Goal: Information Seeking & Learning: Learn about a topic

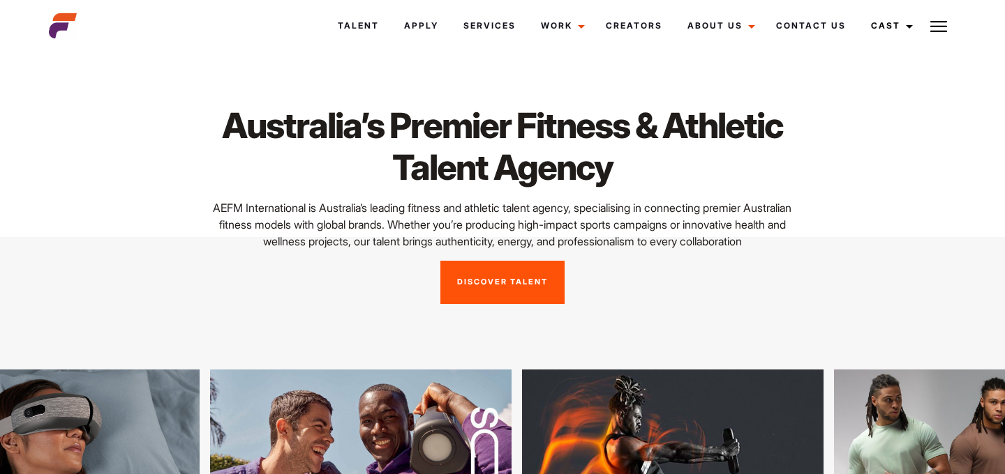
click at [482, 278] on link "Discover Talent" at bounding box center [502, 282] width 124 height 43
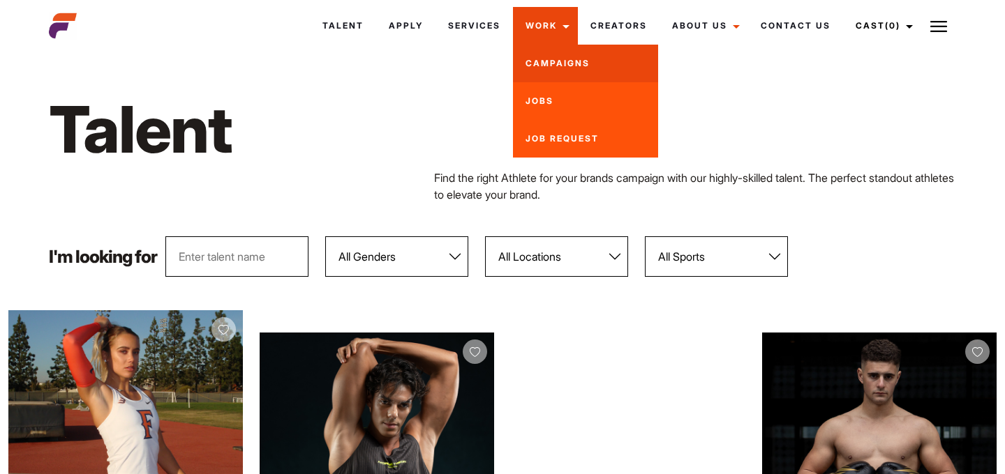
click at [558, 62] on link "Campaigns" at bounding box center [585, 64] width 145 height 38
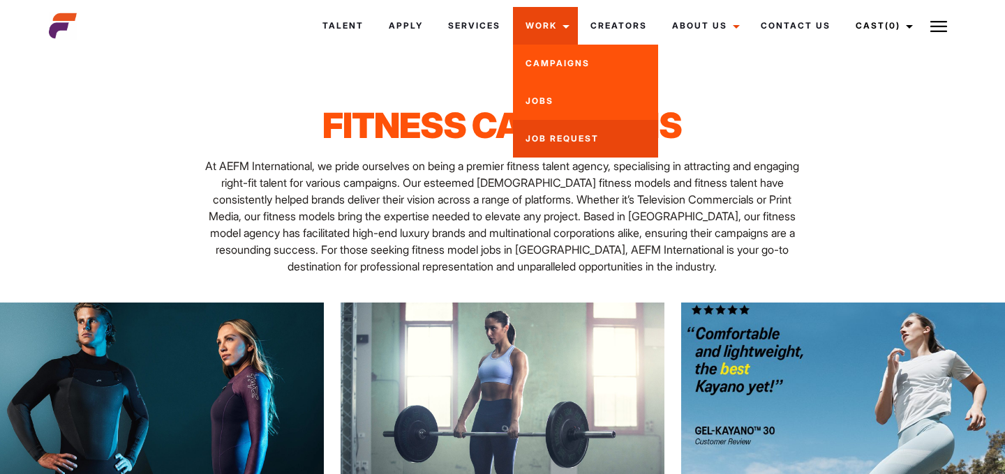
click at [562, 130] on link "Job Request" at bounding box center [585, 139] width 145 height 38
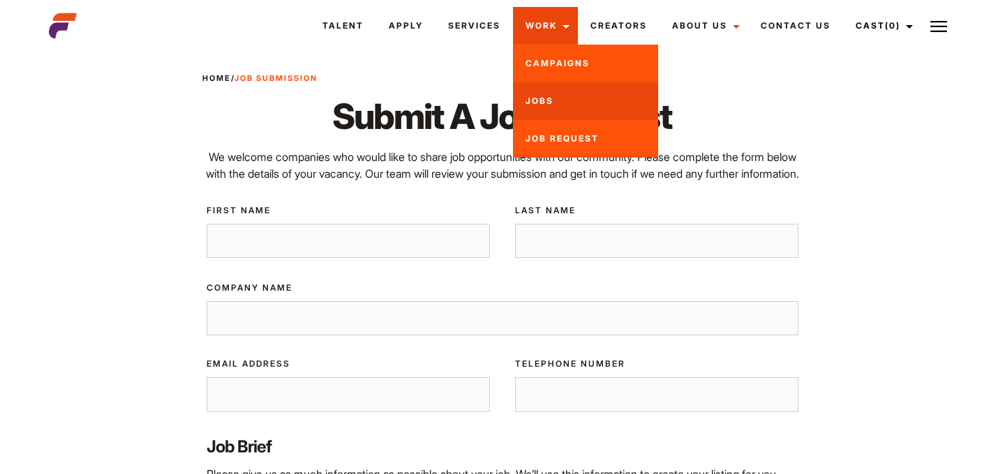
click at [555, 93] on link "Jobs" at bounding box center [585, 101] width 145 height 38
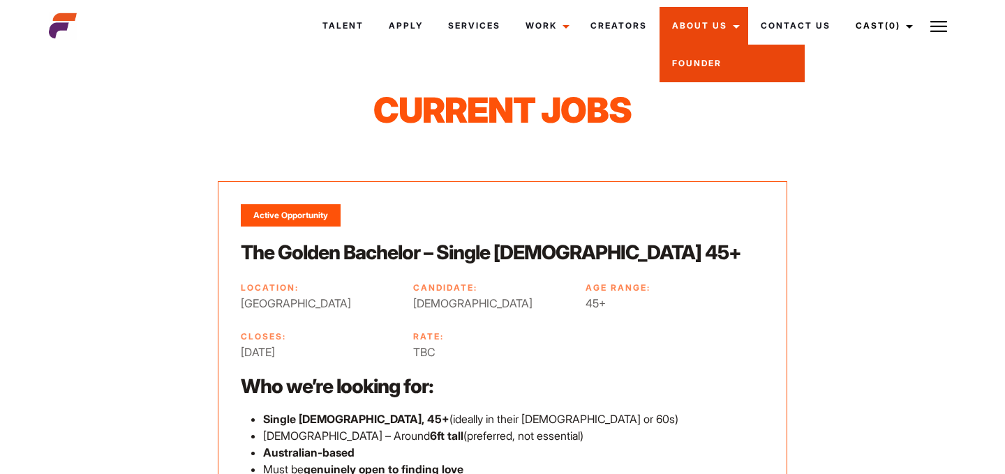
click at [703, 63] on link "Founder" at bounding box center [731, 64] width 145 height 38
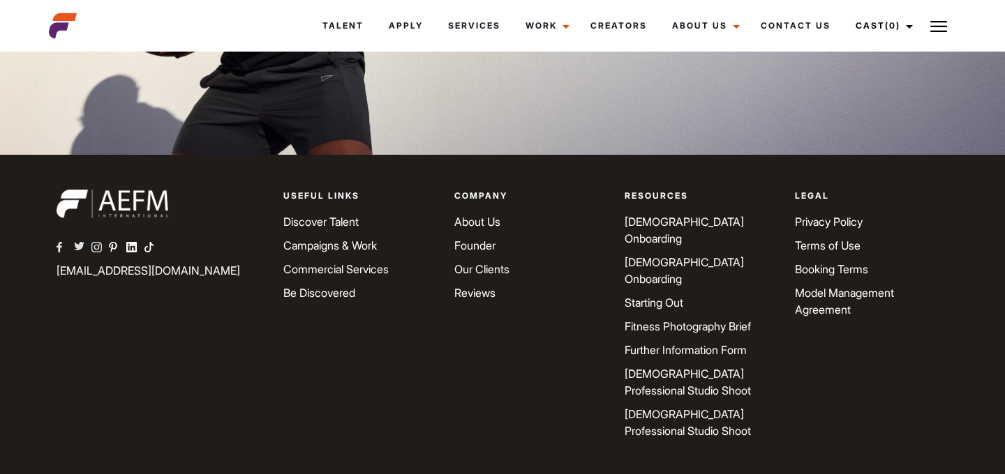
scroll to position [4054, 0]
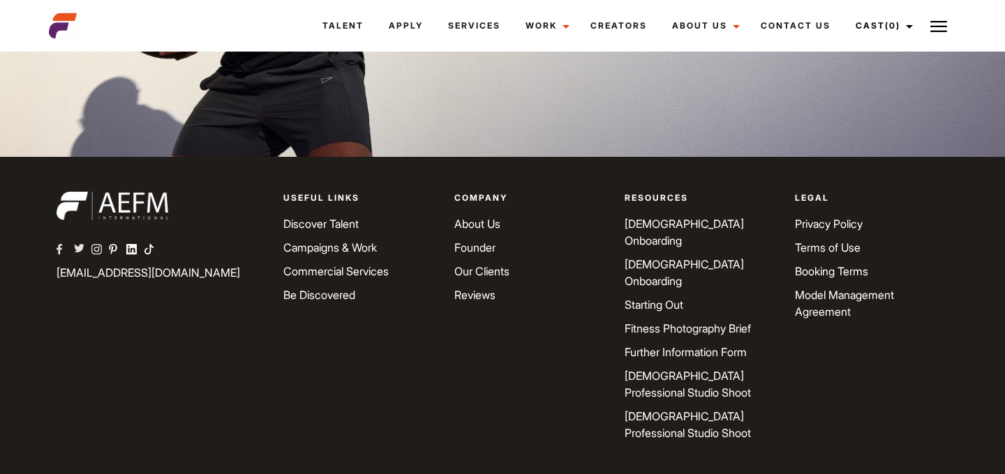
click at [479, 222] on link "About Us" at bounding box center [477, 224] width 46 height 14
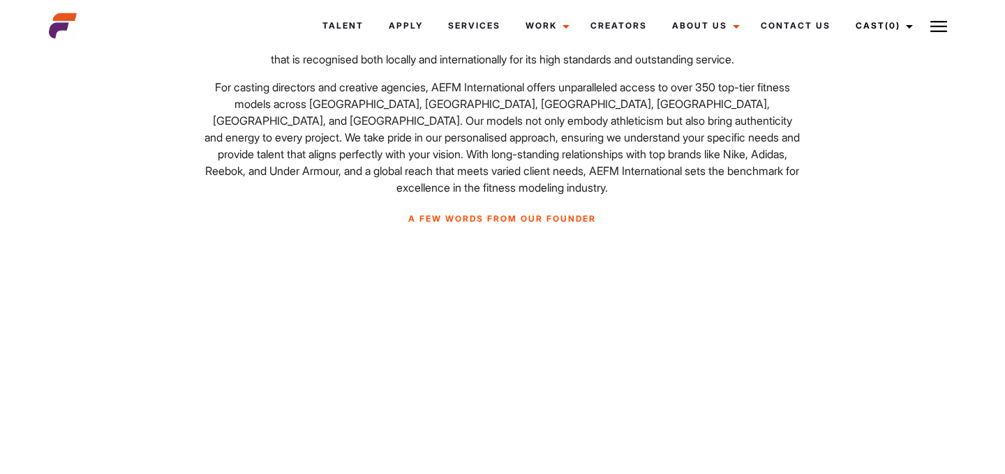
scroll to position [700, 0]
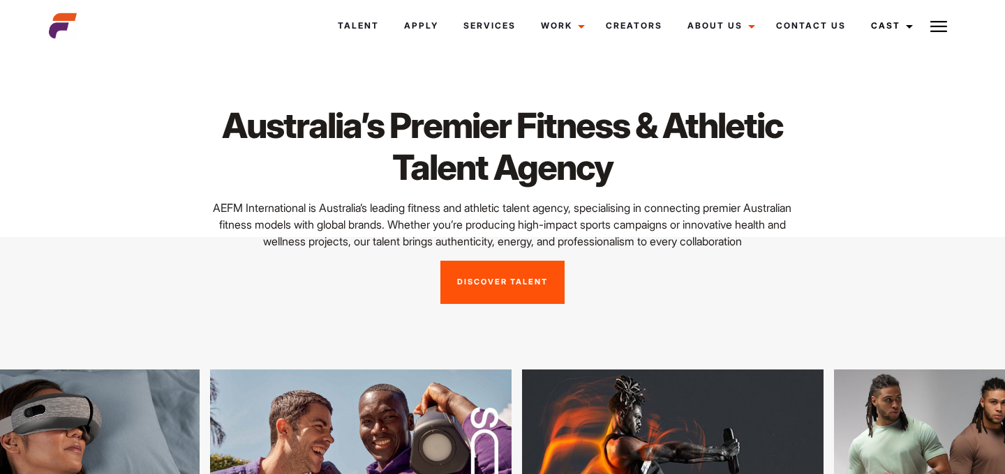
click at [474, 279] on link "Discover Talent" at bounding box center [502, 282] width 124 height 43
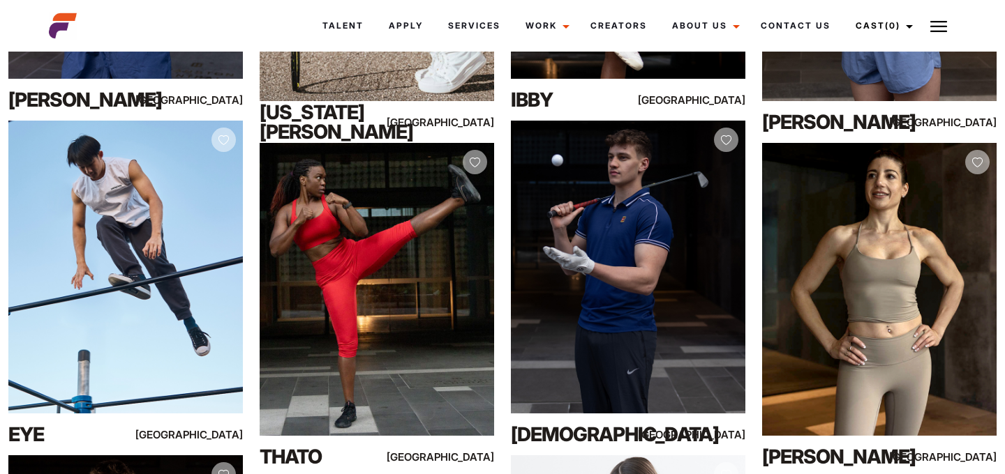
scroll to position [4208, 0]
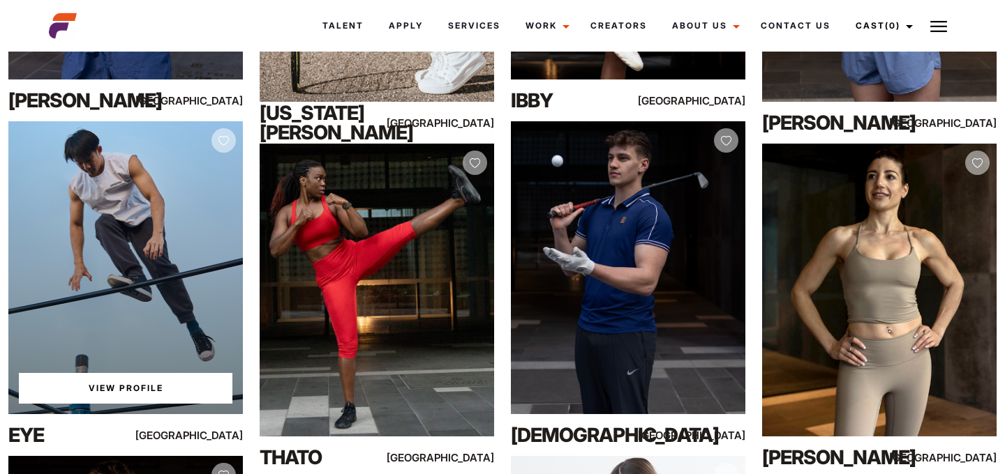
click at [129, 391] on link "View Profile" at bounding box center [126, 388] width 214 height 31
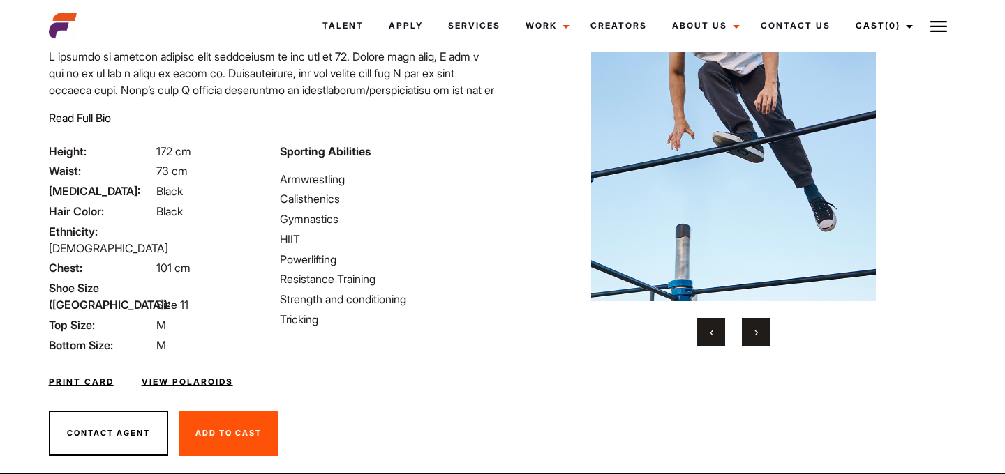
scroll to position [144, 0]
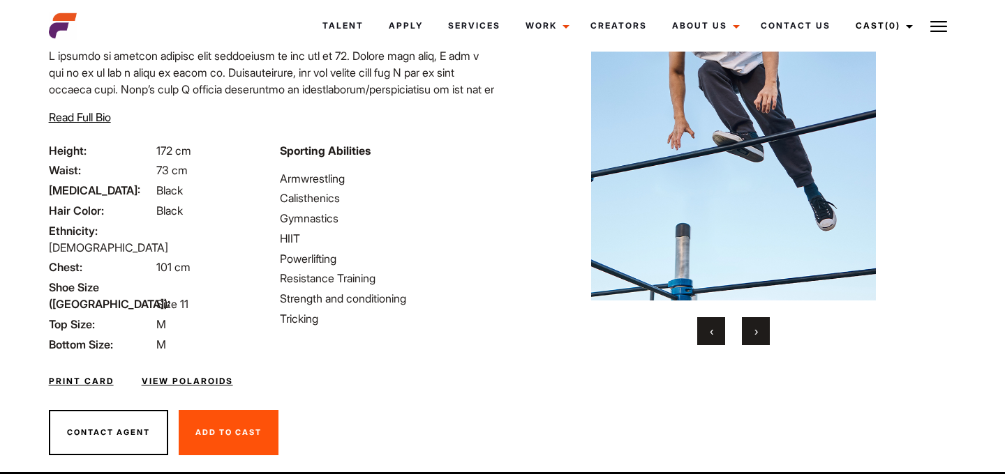
click at [752, 331] on button "›" at bounding box center [756, 331] width 28 height 28
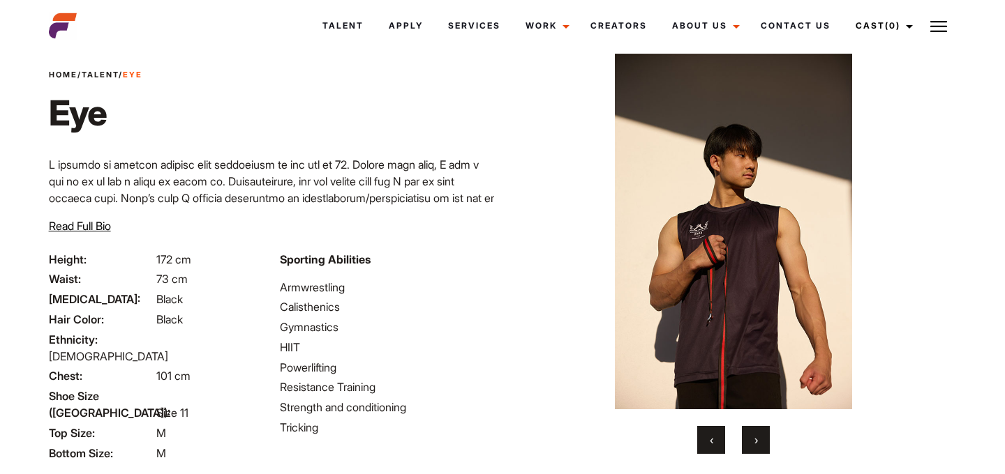
scroll to position [37, 0]
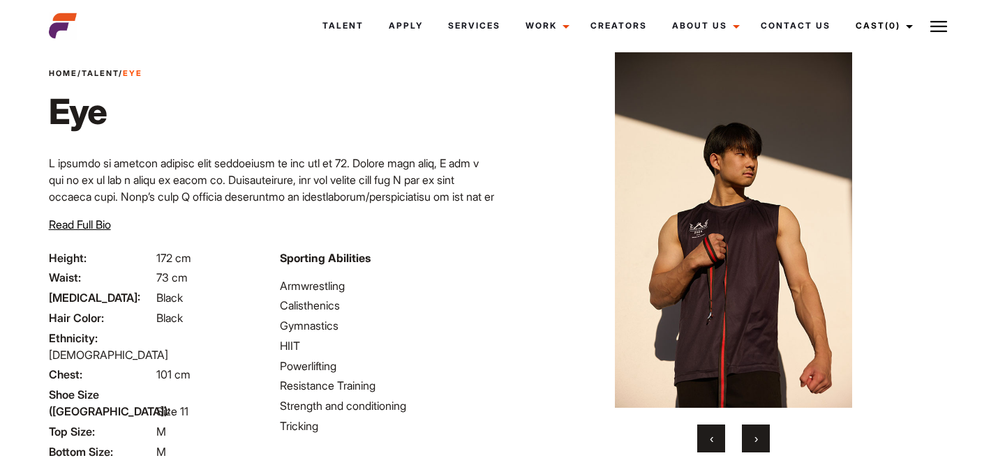
click at [754, 431] on button "›" at bounding box center [756, 439] width 28 height 28
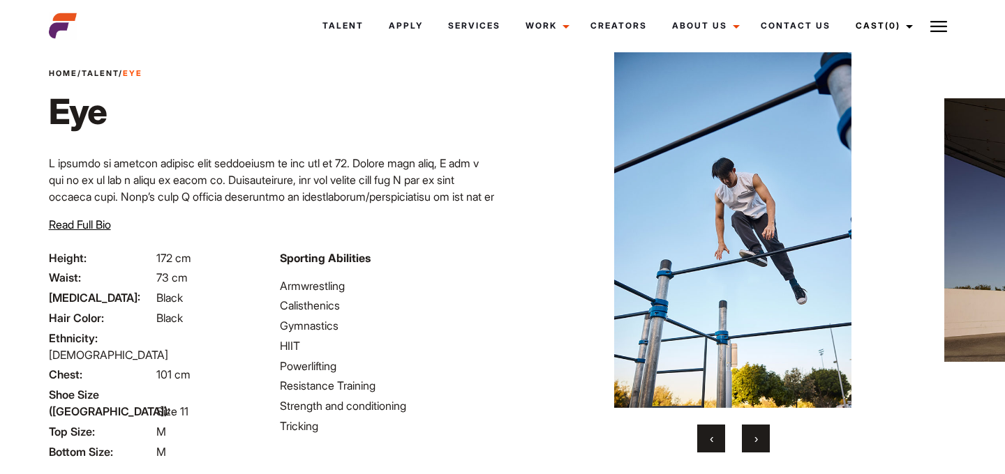
click at [752, 430] on button "›" at bounding box center [756, 439] width 28 height 28
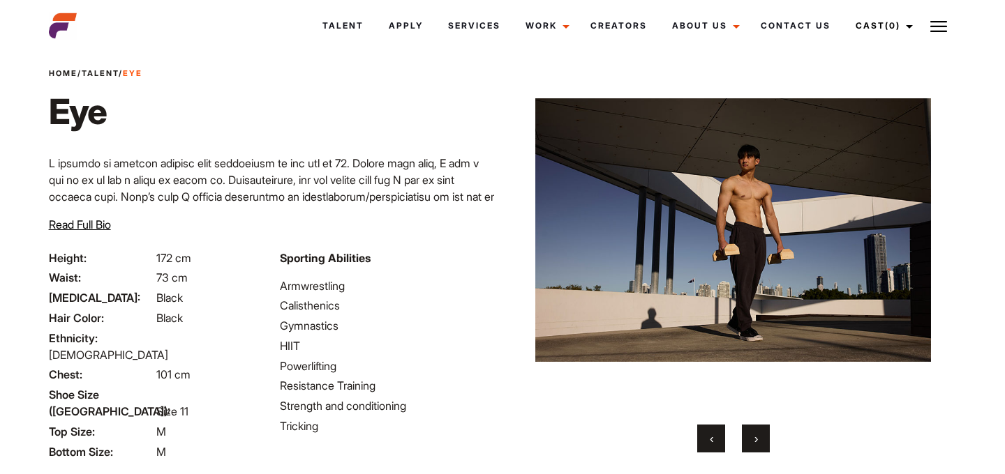
click at [752, 430] on button "›" at bounding box center [756, 439] width 28 height 28
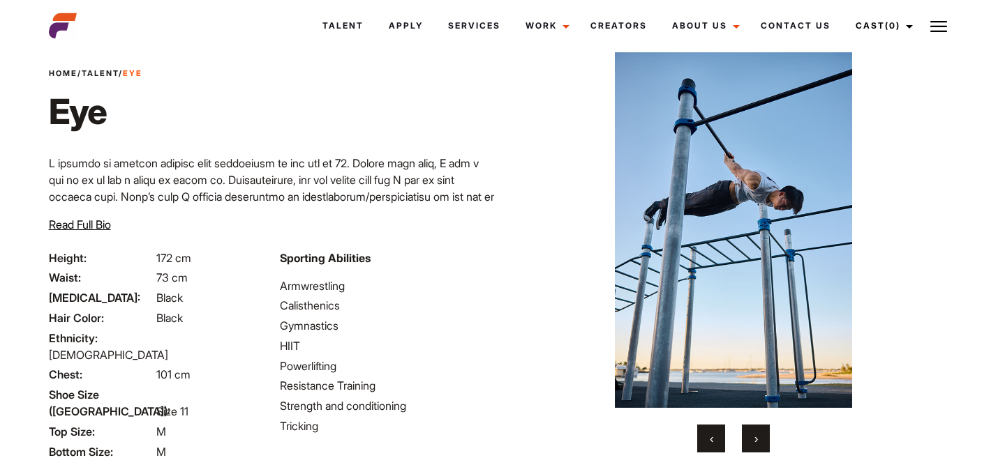
click at [719, 432] on button "‹" at bounding box center [711, 439] width 28 height 28
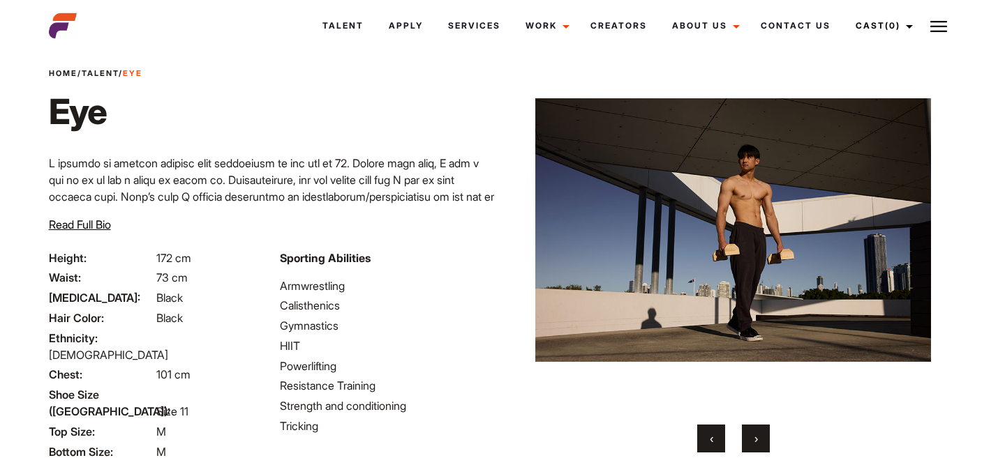
click at [719, 432] on button "‹" at bounding box center [711, 439] width 28 height 28
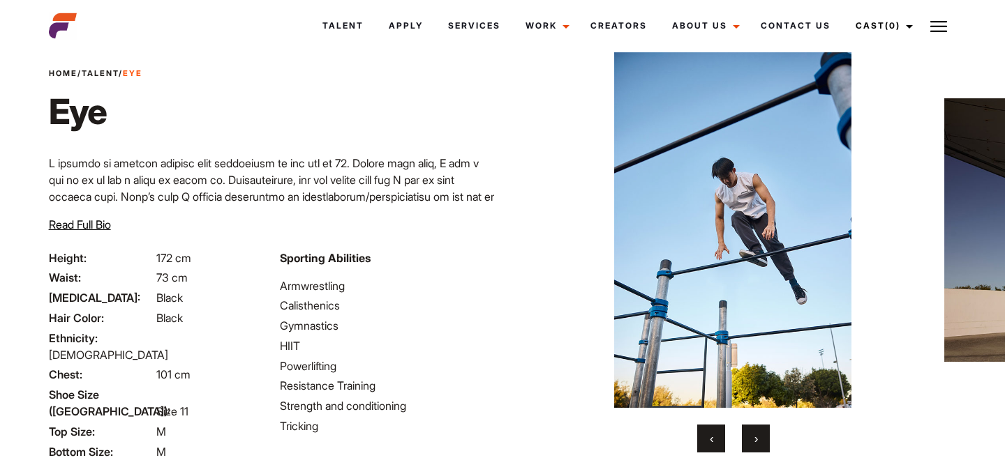
click at [752, 436] on button "›" at bounding box center [756, 439] width 28 height 28
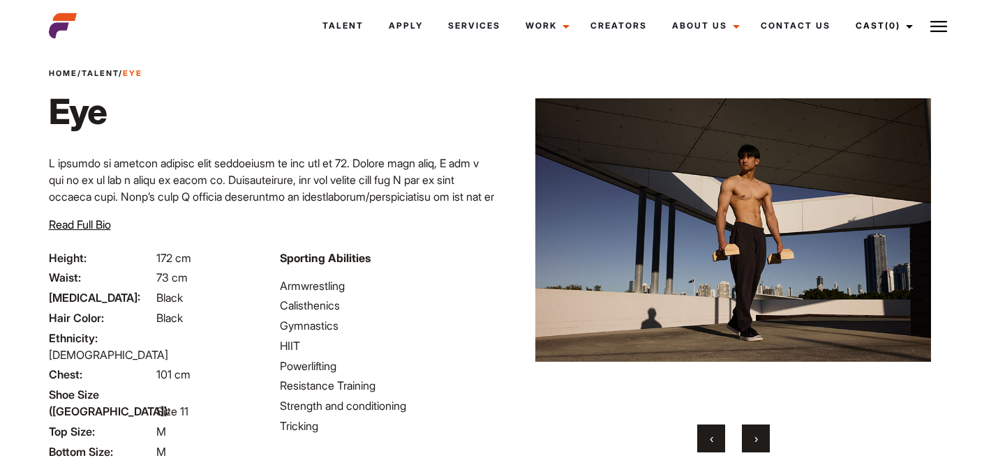
click at [752, 436] on button "›" at bounding box center [756, 439] width 28 height 28
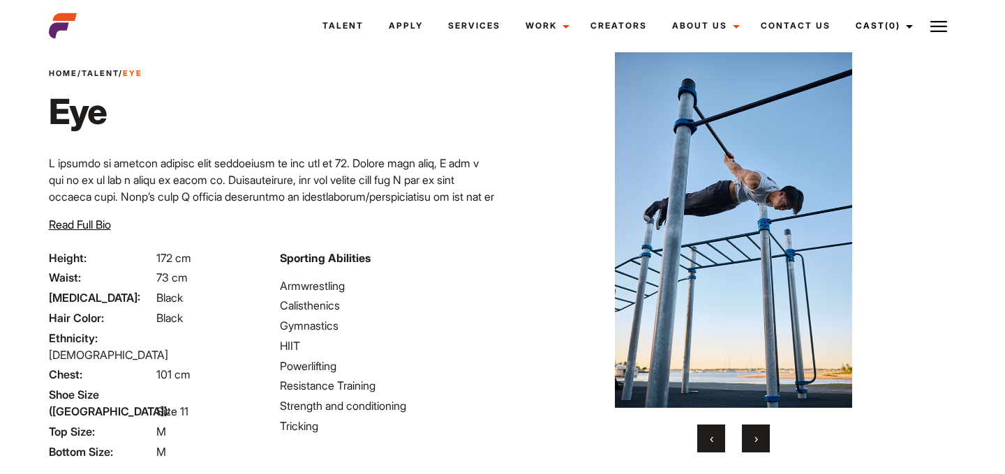
click at [752, 436] on button "›" at bounding box center [756, 439] width 28 height 28
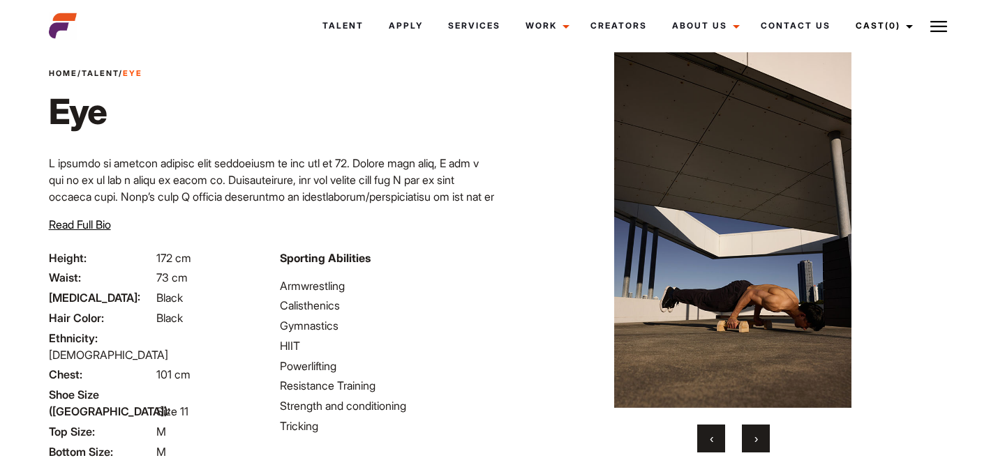
click at [752, 436] on button "›" at bounding box center [756, 439] width 28 height 28
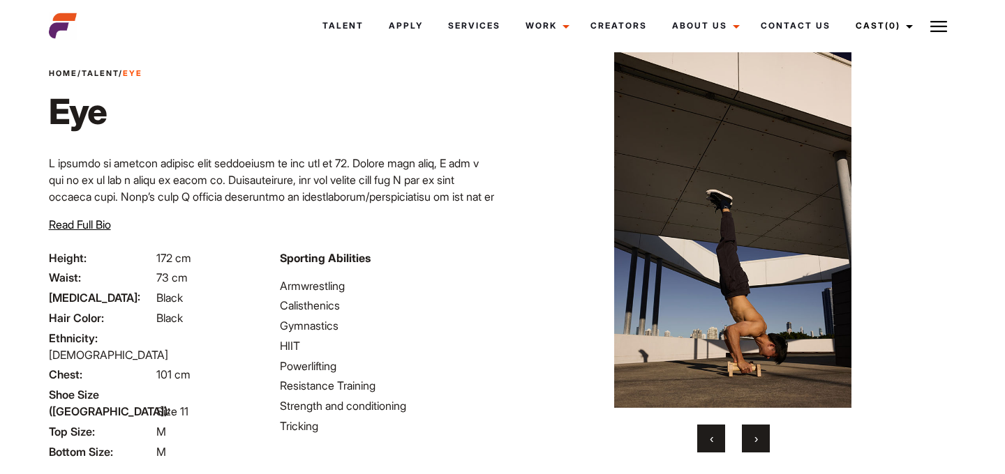
click at [752, 436] on button "›" at bounding box center [756, 439] width 28 height 28
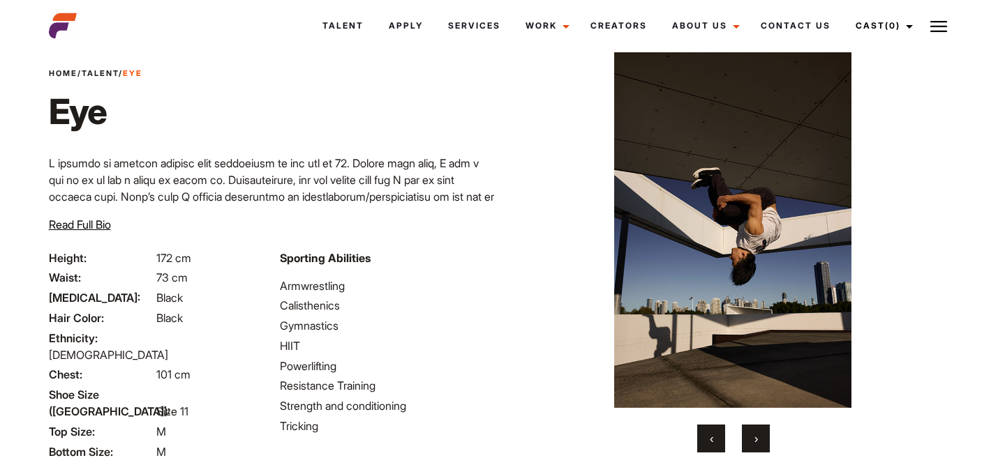
click at [752, 436] on button "›" at bounding box center [756, 439] width 28 height 28
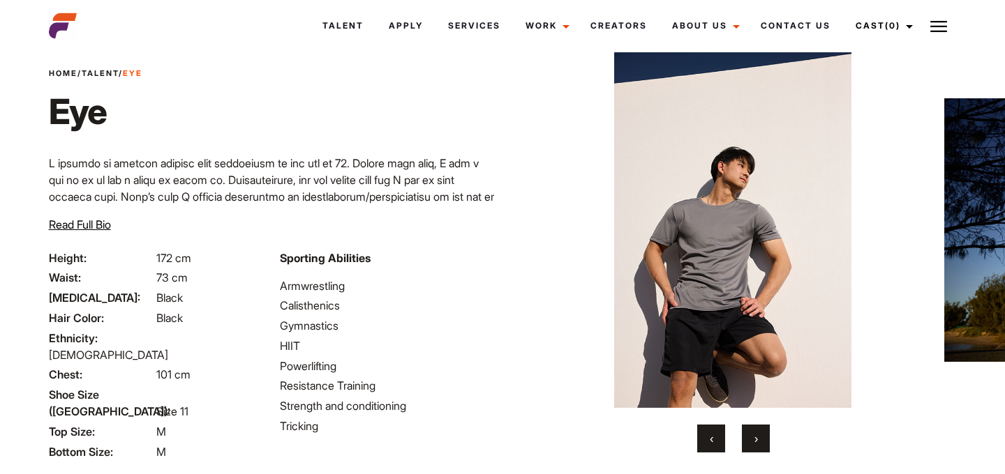
click at [751, 437] on button "›" at bounding box center [756, 439] width 28 height 28
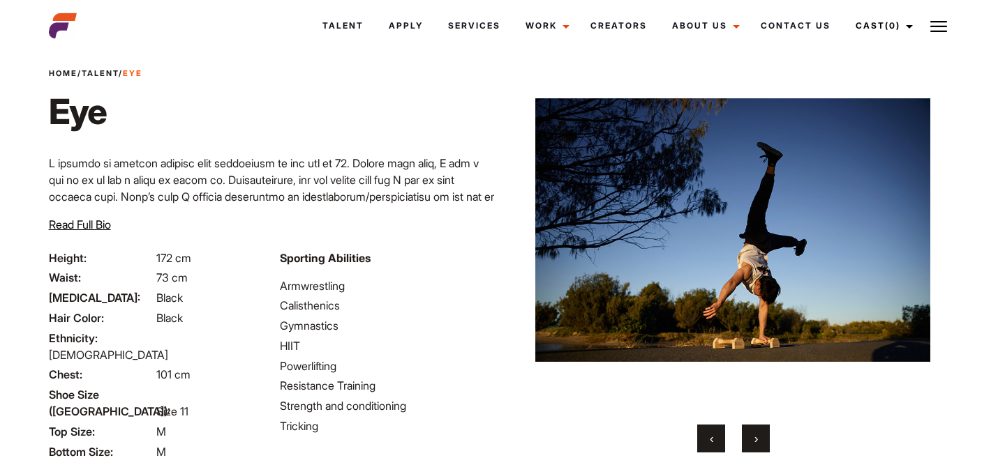
click at [751, 437] on button "›" at bounding box center [756, 439] width 28 height 28
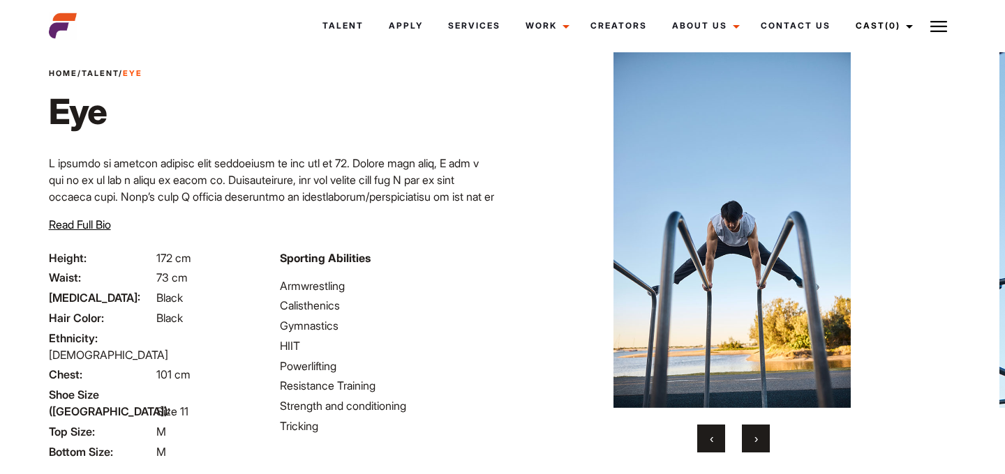
click at [751, 436] on button "›" at bounding box center [756, 439] width 28 height 28
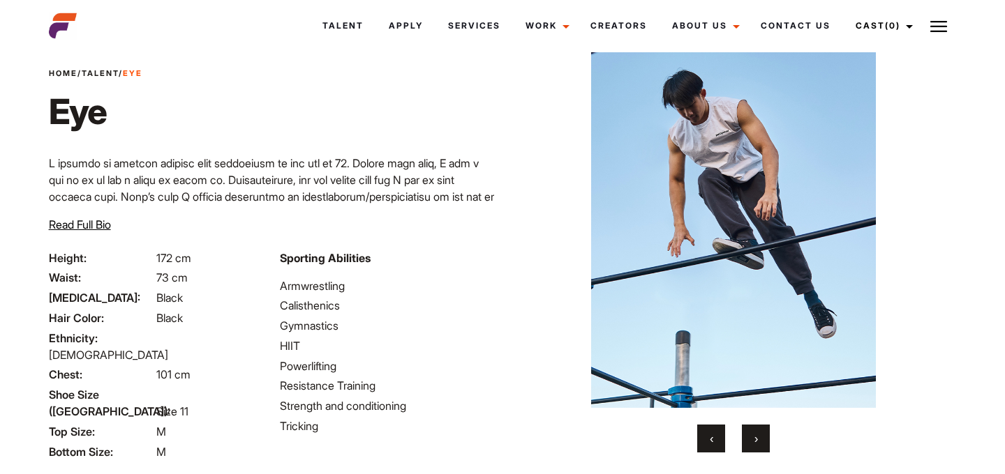
click at [751, 436] on button "›" at bounding box center [756, 439] width 28 height 28
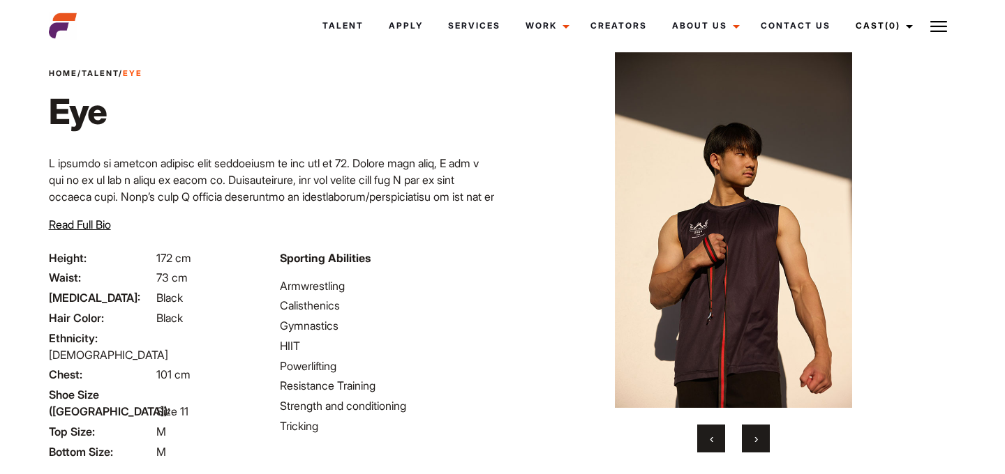
click at [751, 436] on button "›" at bounding box center [756, 439] width 28 height 28
